Goal: Task Accomplishment & Management: Use online tool/utility

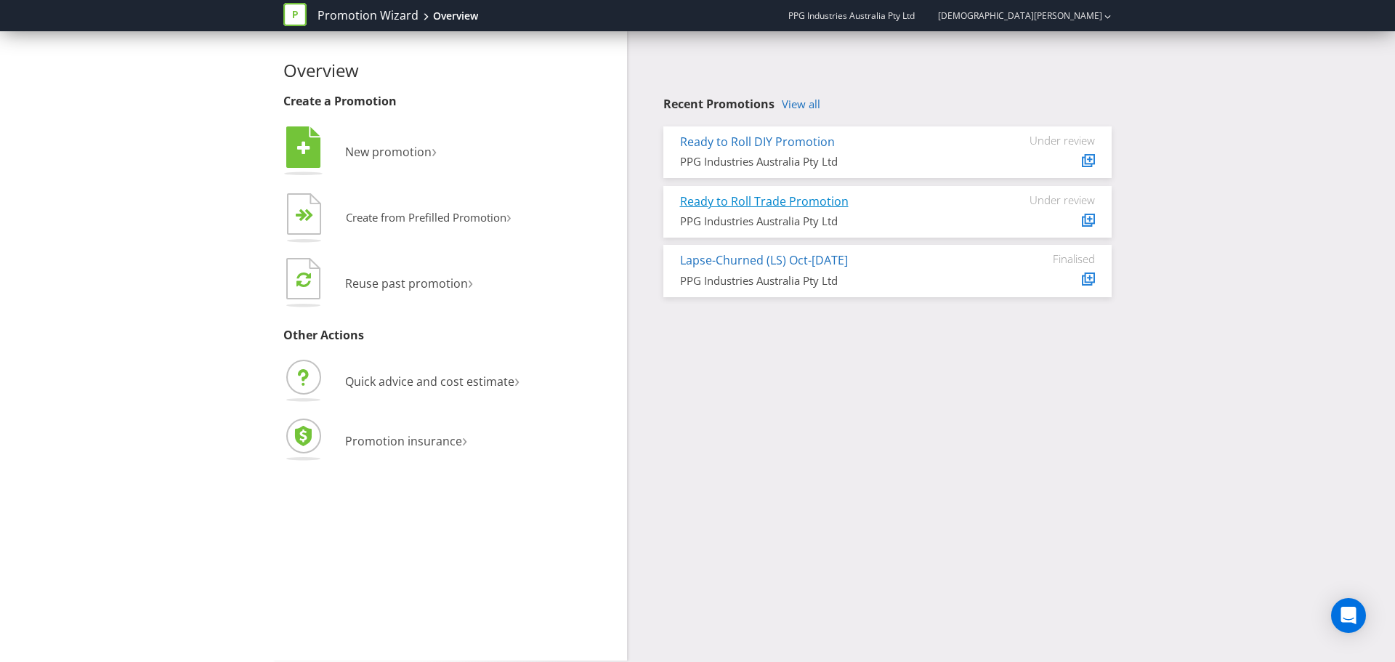
click at [731, 203] on link "Ready to Roll Trade Promotion" at bounding box center [764, 201] width 169 height 16
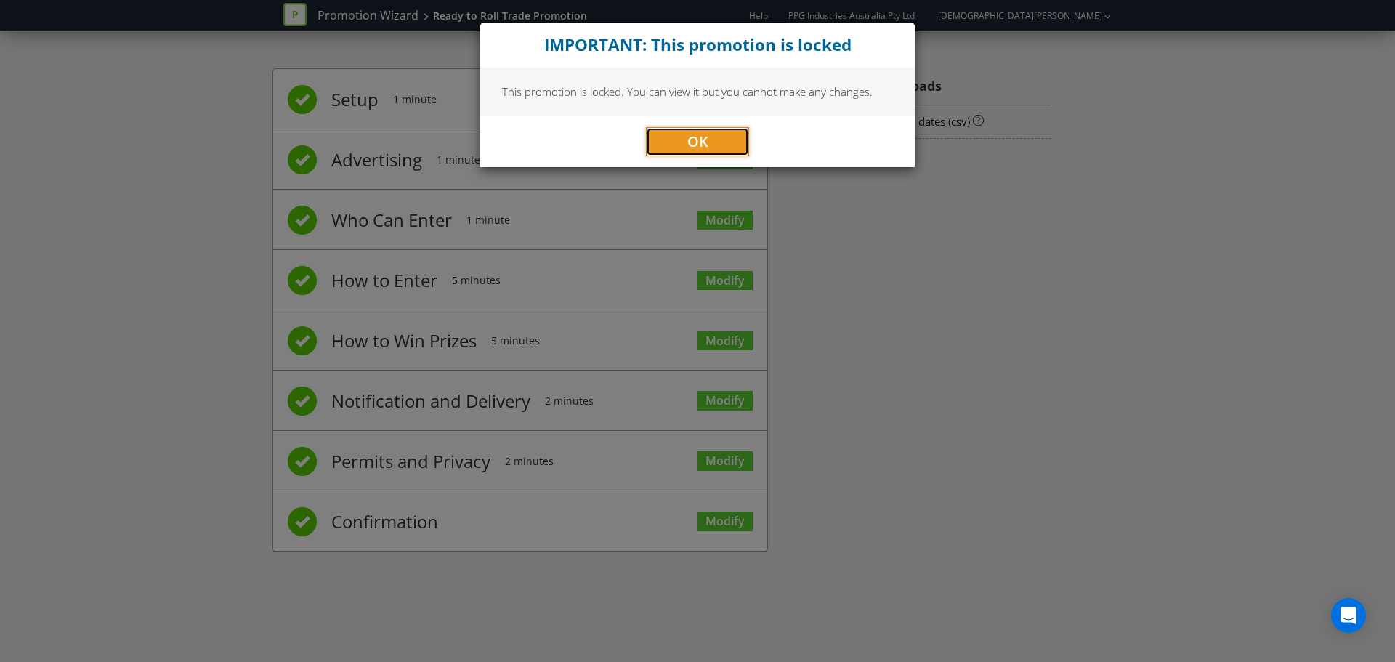
click at [682, 153] on button "OK" at bounding box center [697, 141] width 103 height 29
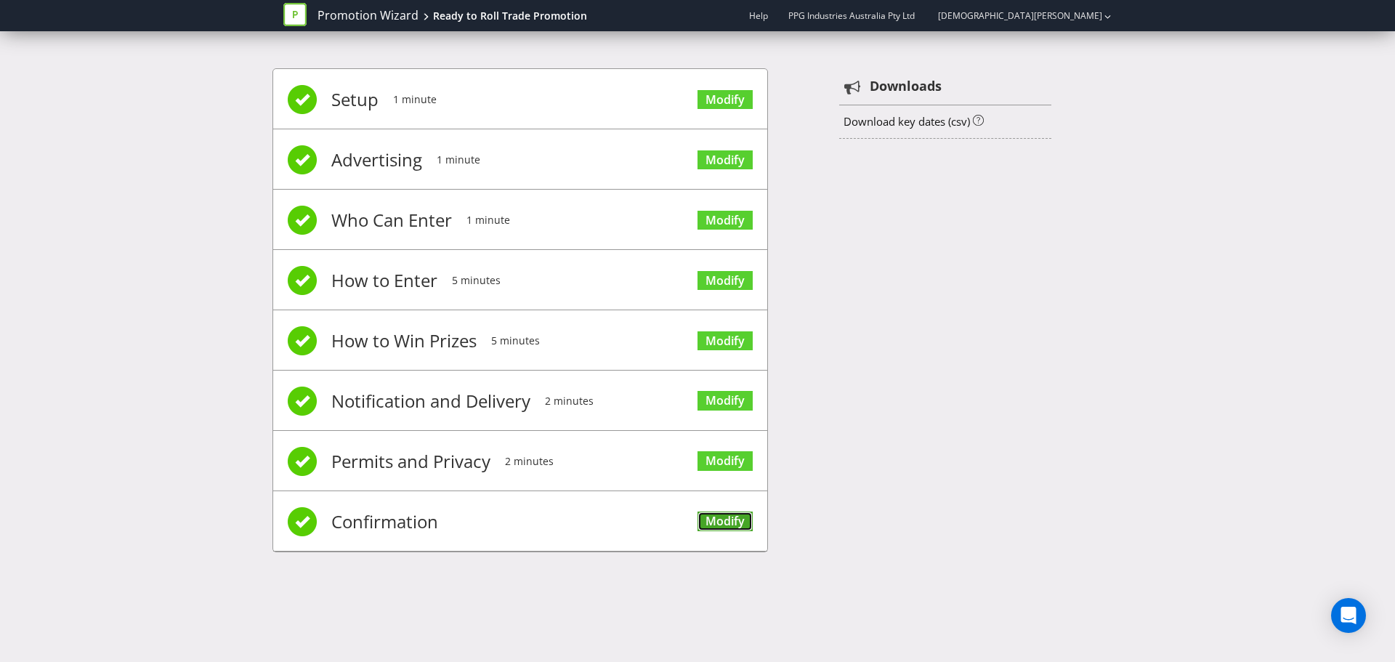
click at [721, 514] on link "Modify" at bounding box center [725, 522] width 55 height 20
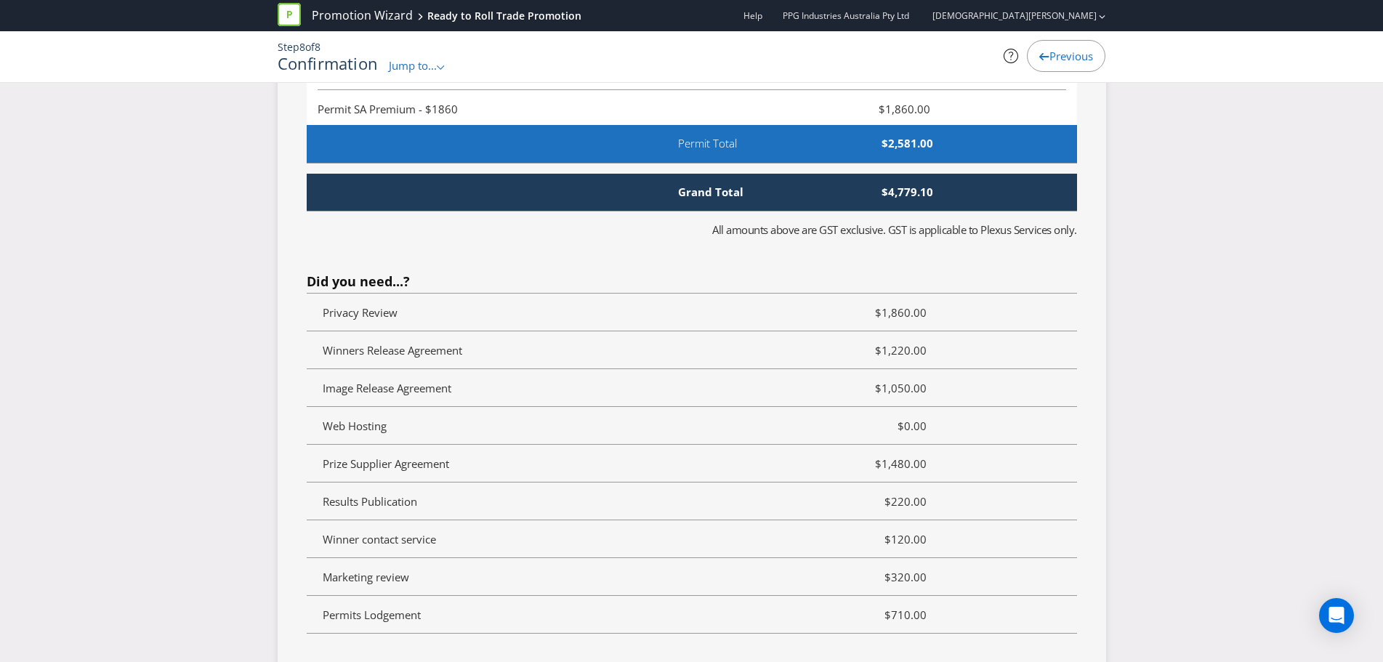
scroll to position [5862, 0]
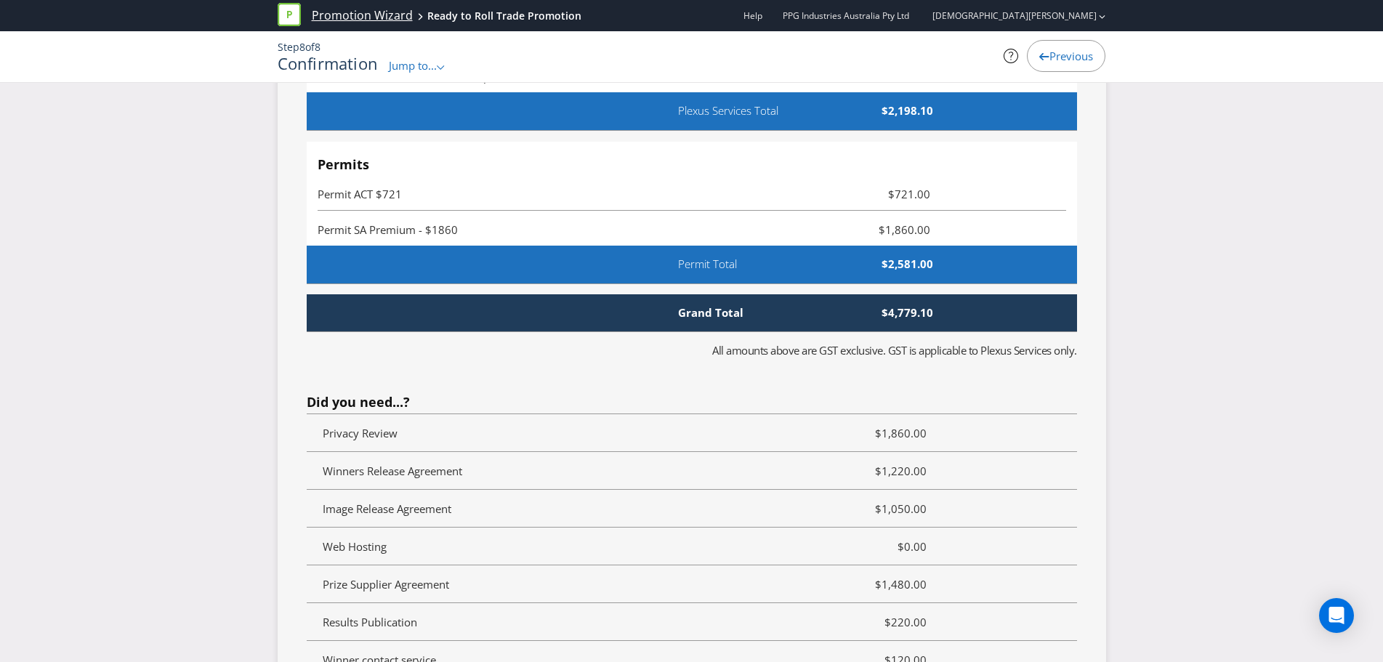
click at [351, 7] on link "Promotion Wizard" at bounding box center [362, 15] width 101 height 17
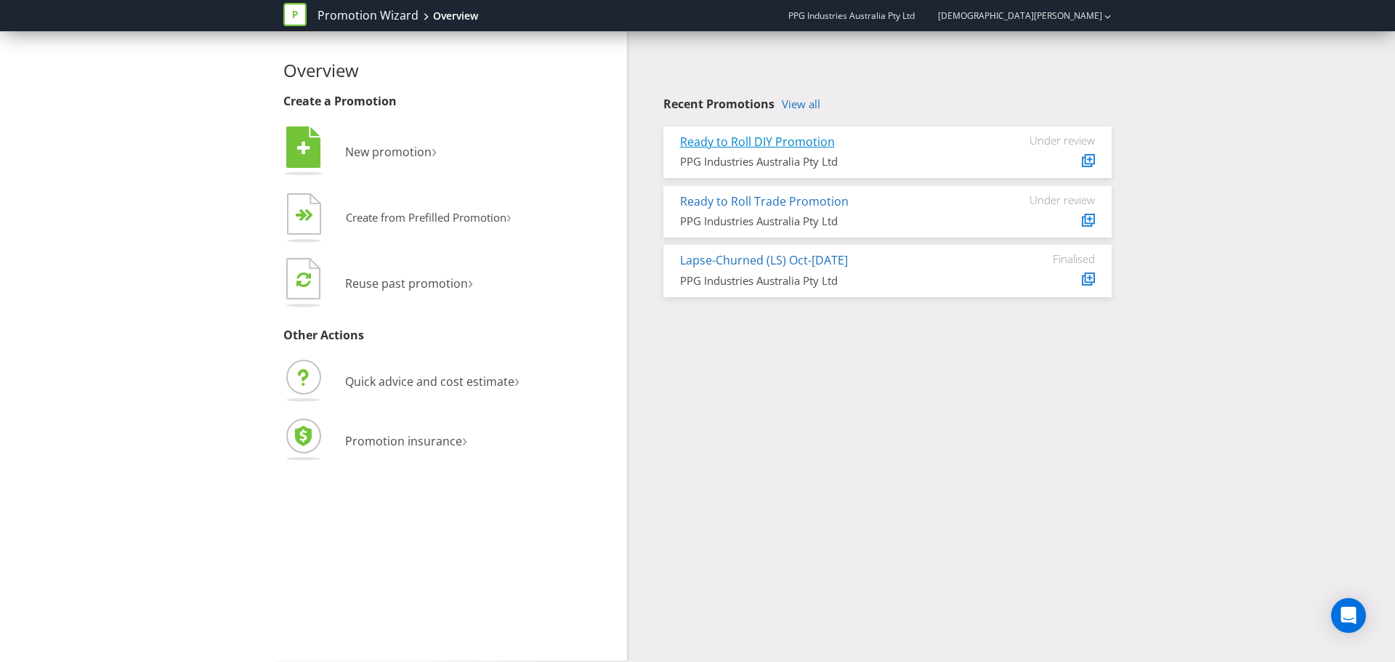
click at [744, 142] on link "Ready to Roll DIY Promotion" at bounding box center [757, 142] width 155 height 16
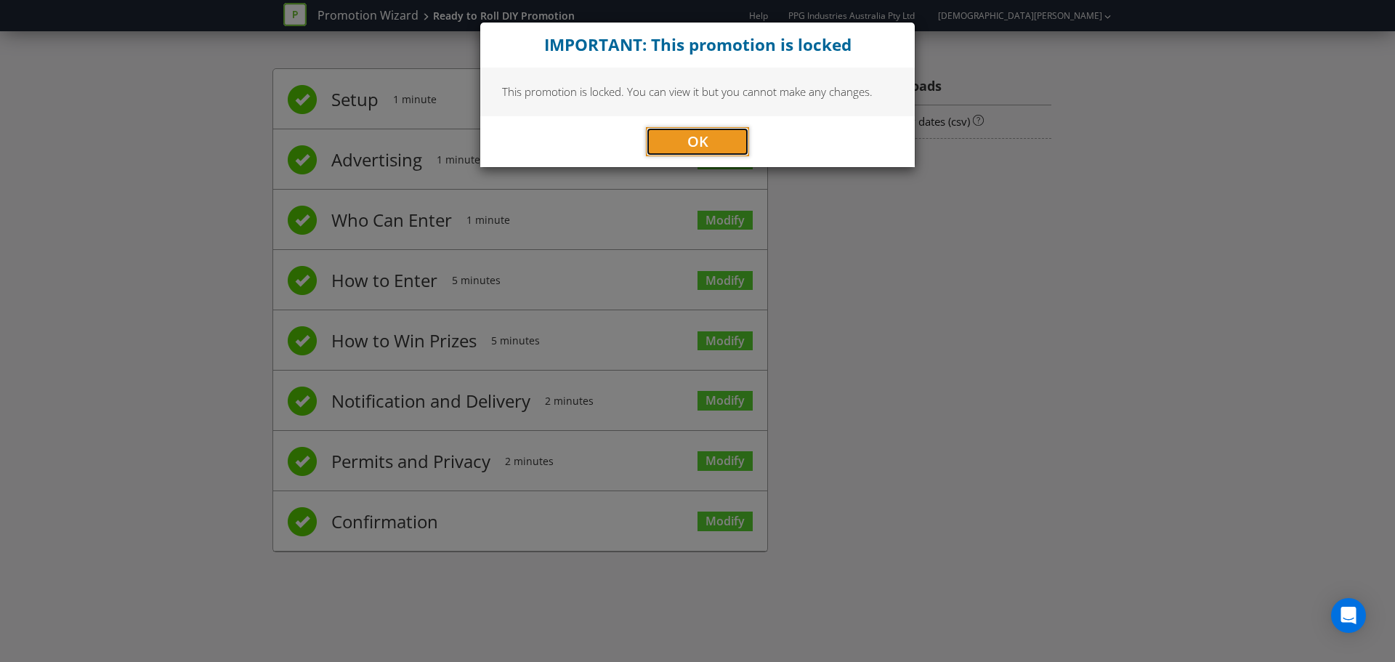
click at [700, 141] on span "OK" at bounding box center [697, 142] width 21 height 20
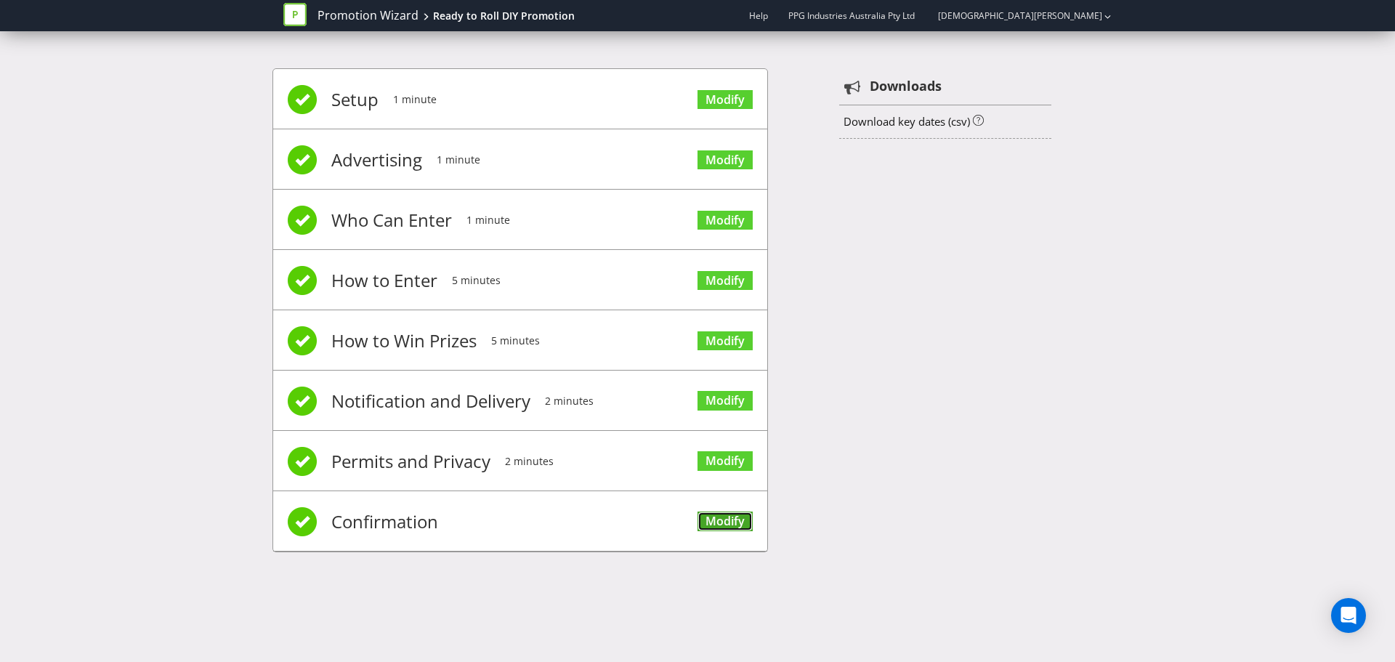
click at [722, 522] on link "Modify" at bounding box center [725, 522] width 55 height 20
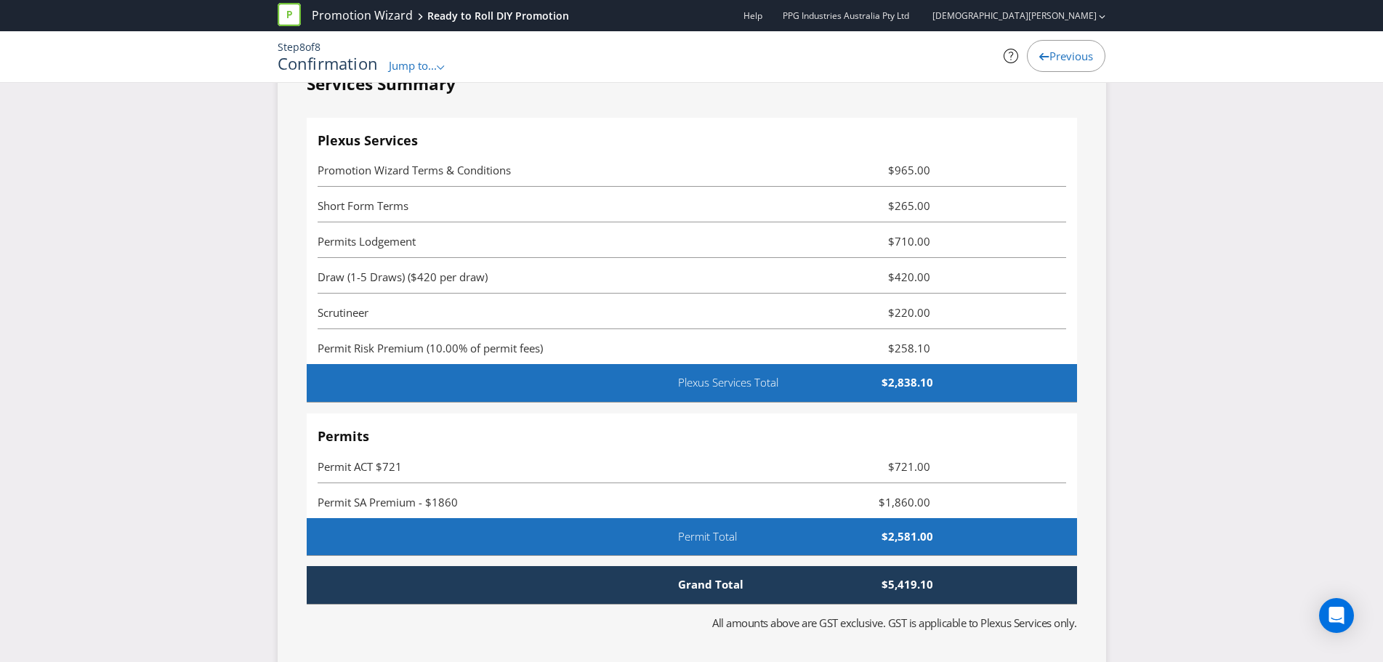
scroll to position [4116, 0]
